Goal: Task Accomplishment & Management: Complete application form

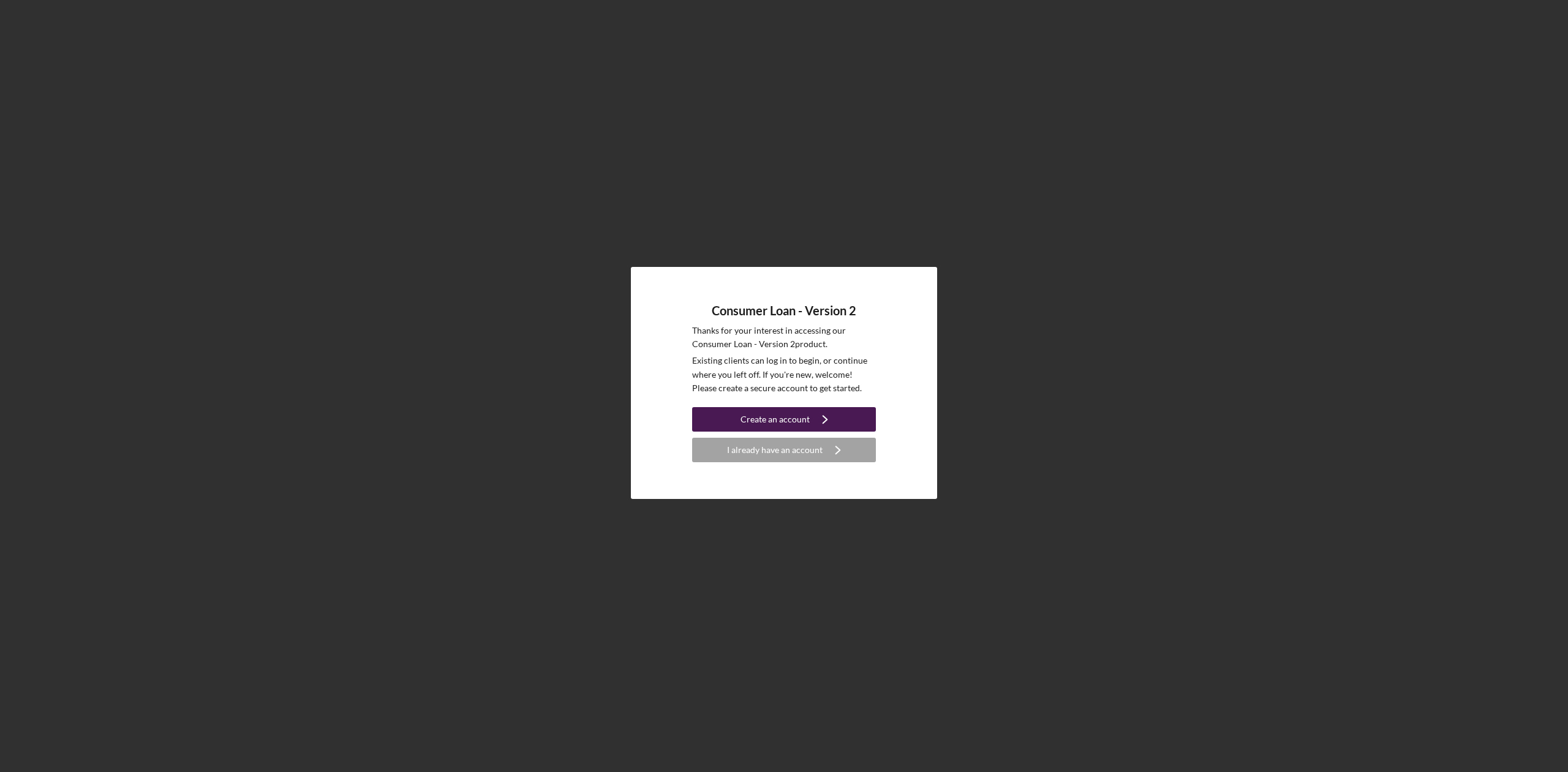
click at [782, 419] on div "Create an account" at bounding box center [775, 419] width 69 height 24
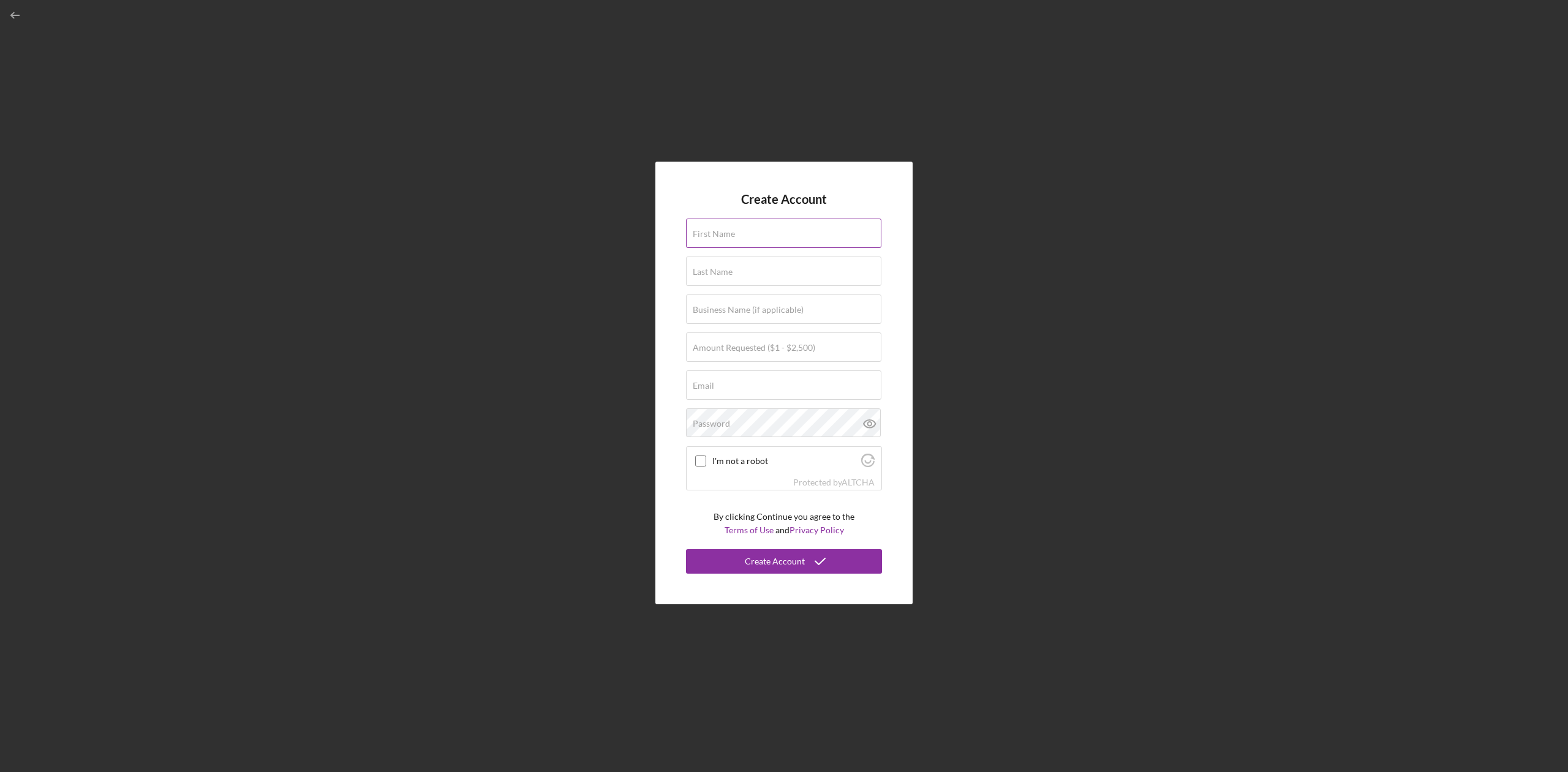
click at [722, 231] on label "First Name" at bounding box center [715, 234] width 43 height 9
click at [722, 231] on input "First Name" at bounding box center [784, 233] width 196 height 29
